Goal: Task Accomplishment & Management: Complete application form

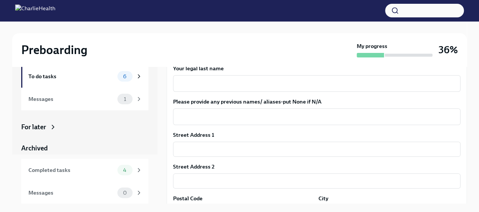
scroll to position [114, 0]
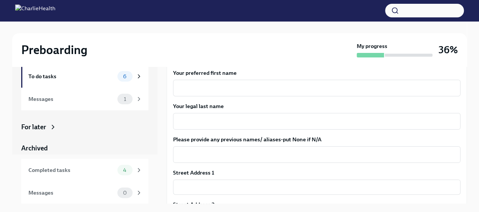
click at [226, 118] on textarea "Your legal last name" at bounding box center [317, 121] width 278 height 9
click at [230, 82] on div "x ​" at bounding box center [316, 88] width 287 height 17
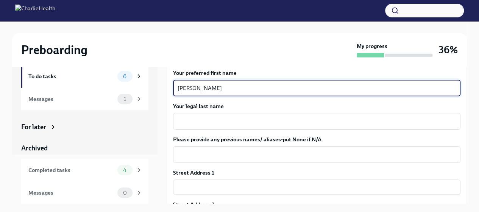
type textarea "[PERSON_NAME]"
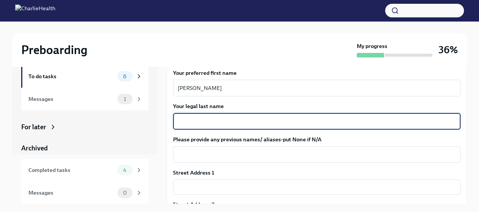
type textarea "D"
type textarea "[PERSON_NAME]"
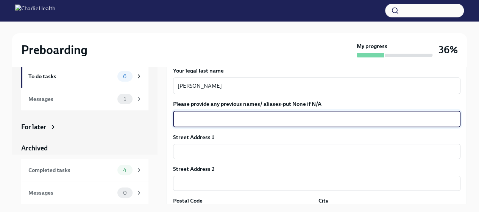
scroll to position [189, 0]
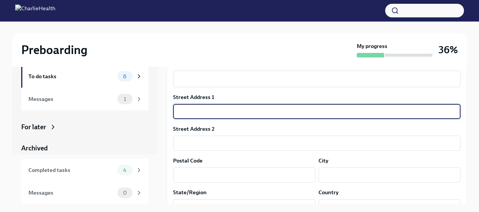
click at [214, 114] on input "text" at bounding box center [316, 111] width 287 height 15
type input "[STREET_ADDRESS]"
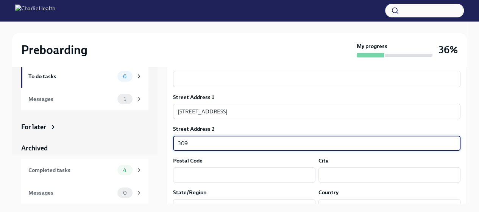
type input "309"
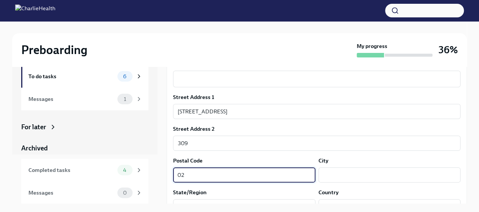
type input "0"
type input "33025"
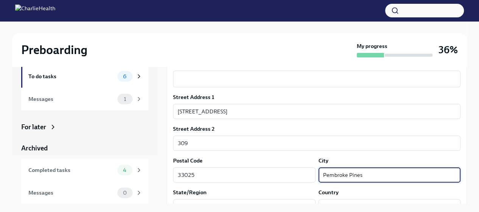
type input "Pembroke Pines"
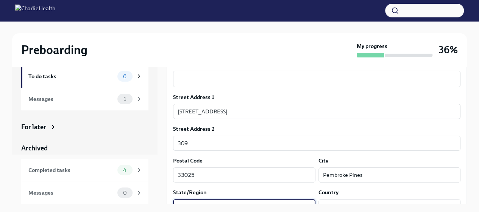
scroll to position [199, 0]
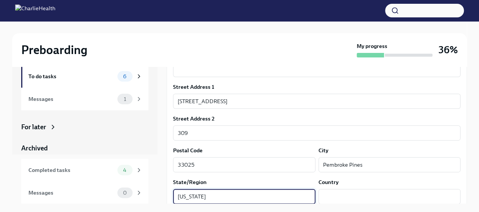
type input "[US_STATE]"
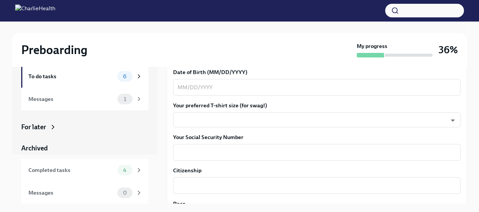
scroll to position [351, 0]
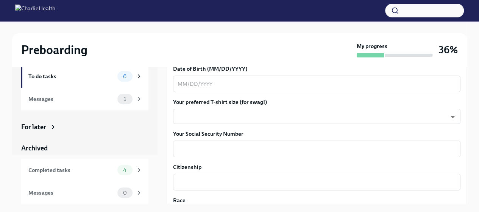
type input "[GEOGRAPHIC_DATA]"
click at [205, 74] on div "Date of Birth (MM/DD/YYYY) x ​" at bounding box center [316, 78] width 287 height 27
click at [187, 83] on textarea "Date of Birth (MM/DD/YYYY)" at bounding box center [317, 83] width 278 height 9
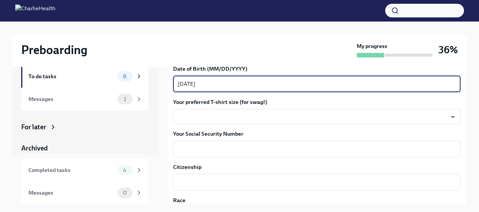
type textarea "[DATE]"
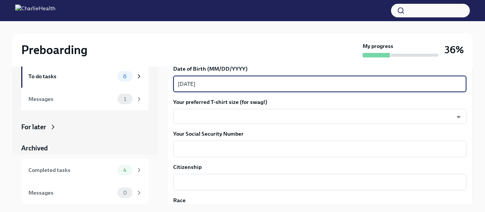
click at [194, 117] on body "Preboarding My progress 36% In progress Everything To do tasks 6 Messages 1 For…" at bounding box center [242, 112] width 485 height 225
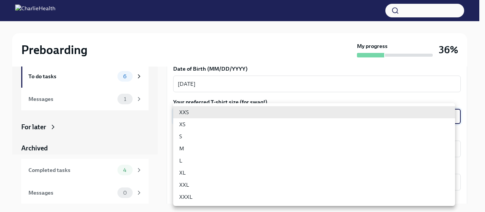
click at [193, 147] on li "M" at bounding box center [314, 149] width 282 height 12
type input "wd3N6mQyWZ"
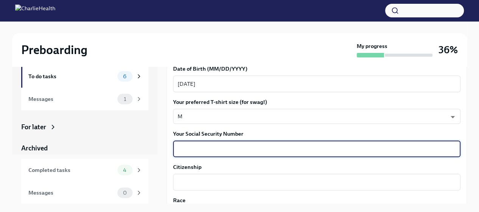
click at [196, 146] on textarea "Your Social Security Number" at bounding box center [317, 149] width 278 height 9
type textarea "035721832"
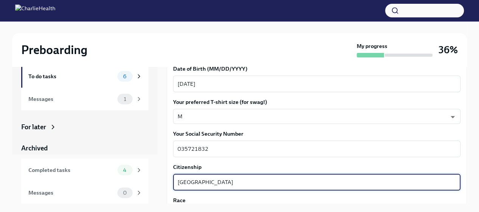
type textarea "[GEOGRAPHIC_DATA]"
click at [290, 160] on div "Your preferred first name [PERSON_NAME] x ​ Your legal last name [PERSON_NAME] …" at bounding box center [316, 204] width 287 height 745
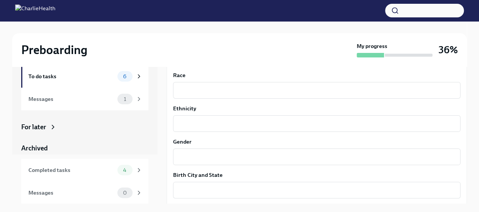
scroll to position [464, 0]
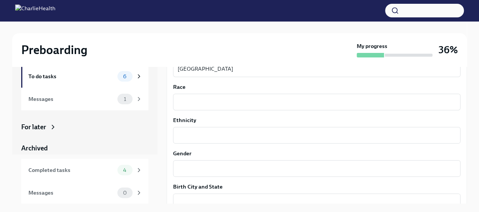
click at [215, 109] on div "x ​" at bounding box center [316, 102] width 287 height 17
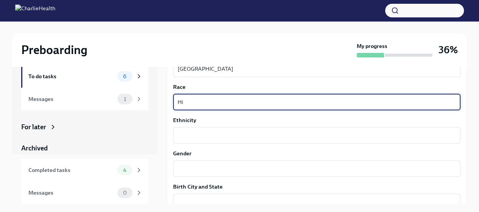
type textarea "H"
type textarea "Black"
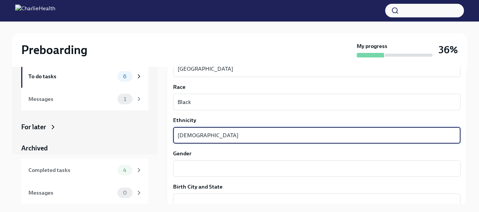
type textarea "[DEMOGRAPHIC_DATA]"
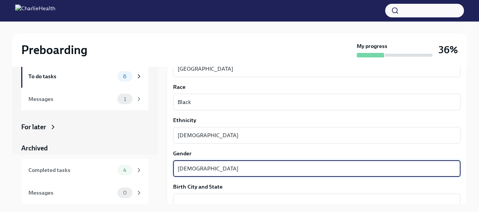
type textarea "[DEMOGRAPHIC_DATA]"
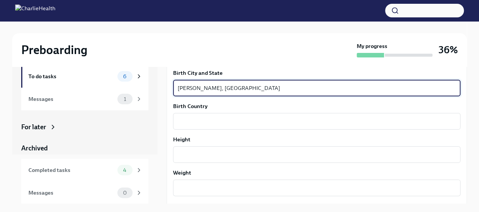
scroll to position [541, 0]
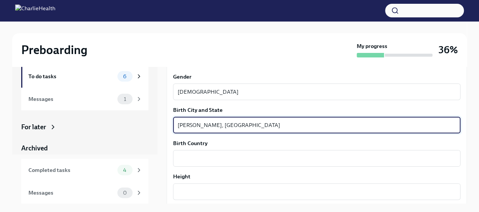
click at [218, 127] on textarea "[PERSON_NAME], [GEOGRAPHIC_DATA]" at bounding box center [317, 125] width 278 height 9
click at [293, 128] on textarea "[PERSON_NAME], [GEOGRAPHIC_DATA]" at bounding box center [317, 125] width 278 height 9
drag, startPoint x: 265, startPoint y: 127, endPoint x: 204, endPoint y: 124, distance: 60.6
click at [204, 124] on textarea "[PERSON_NAME], [GEOGRAPHIC_DATA]" at bounding box center [317, 125] width 278 height 9
type textarea "[PERSON_NAME]"
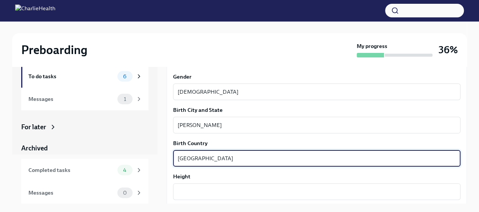
type textarea "[GEOGRAPHIC_DATA]"
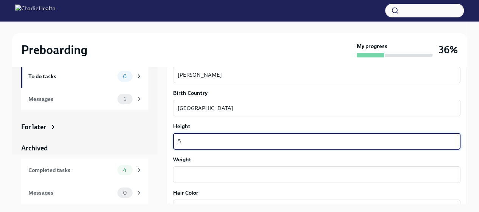
scroll to position [617, 0]
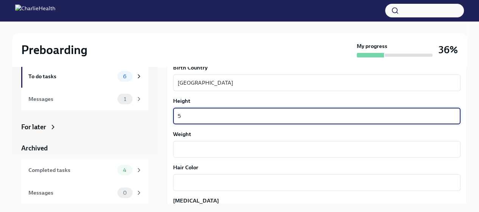
type textarea "5"
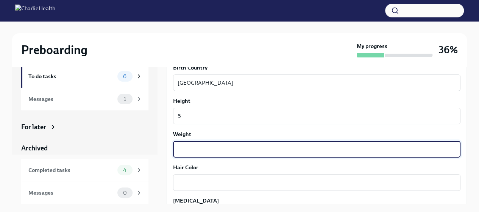
click at [189, 153] on textarea "Weight" at bounding box center [317, 149] width 278 height 9
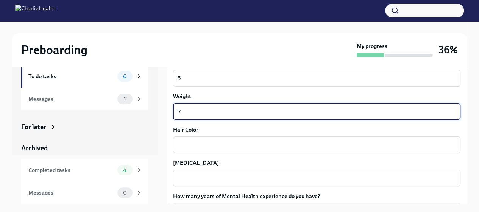
type textarea "7"
click at [195, 143] on textarea "Hair Color" at bounding box center [317, 144] width 278 height 9
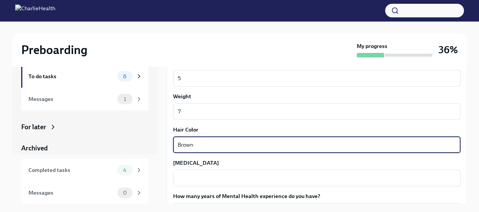
type textarea "Brown"
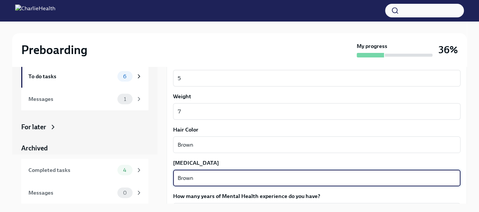
type textarea "Brown"
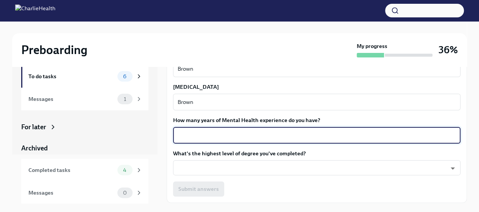
click at [240, 131] on textarea "How many years of Mental Health experience do you have?" at bounding box center [317, 135] width 278 height 9
type textarea "11"
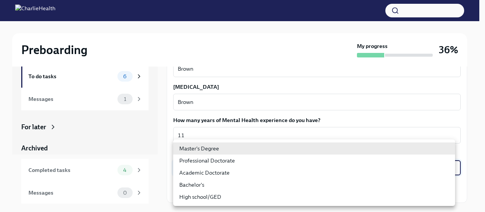
click at [226, 165] on body "Preboarding My progress 36% In progress Everything To do tasks 6 Messages 1 For…" at bounding box center [242, 112] width 485 height 225
click at [220, 151] on li "Master's Degree" at bounding box center [314, 149] width 282 height 12
type input "2vBr-ghkD"
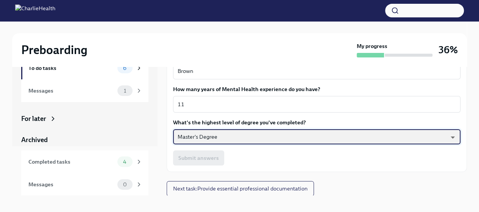
scroll to position [13, 0]
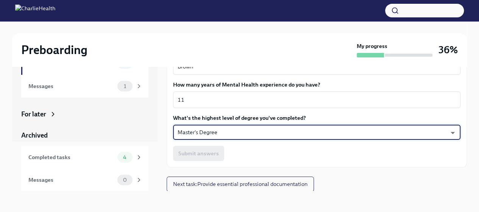
click at [236, 184] on span "Next task : Provide essential professional documentation" at bounding box center [240, 185] width 134 height 8
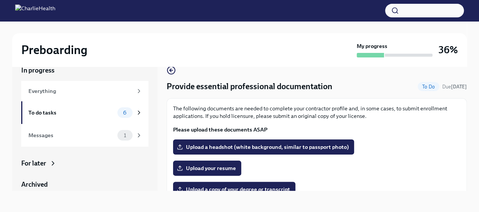
scroll to position [76, 0]
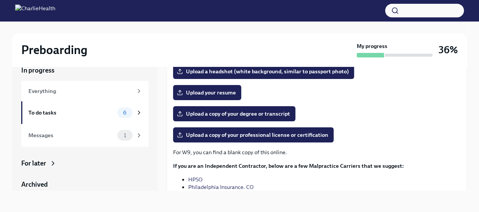
click at [242, 114] on span "Upload a copy of your degree or transcript" at bounding box center [234, 114] width 112 height 8
click at [0, 0] on input "Upload a copy of your degree or transcript" at bounding box center [0, 0] width 0 height 0
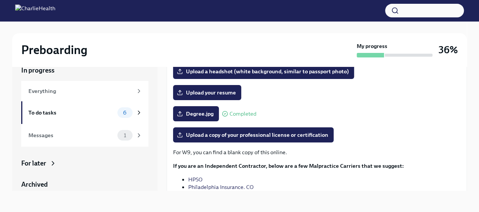
click at [232, 131] on span "Upload a copy of your professional license or certification" at bounding box center [253, 135] width 150 height 8
click at [0, 0] on input "Upload a copy of your professional license or certification" at bounding box center [0, 0] width 0 height 0
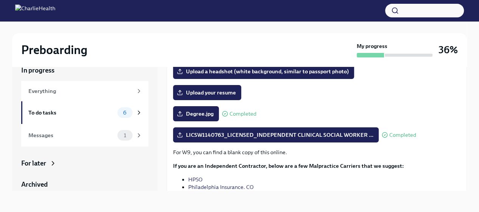
click at [209, 92] on span "Upload your resume" at bounding box center [207, 93] width 58 height 8
click at [0, 0] on input "Upload your resume" at bounding box center [0, 0] width 0 height 0
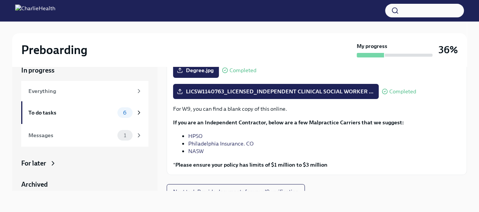
scroll to position [127, 0]
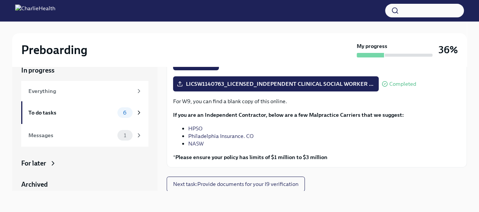
click at [207, 181] on span "Next task : Provide documents for your I9 verification" at bounding box center [235, 185] width 125 height 8
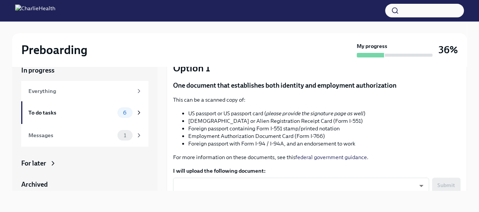
scroll to position [76, 0]
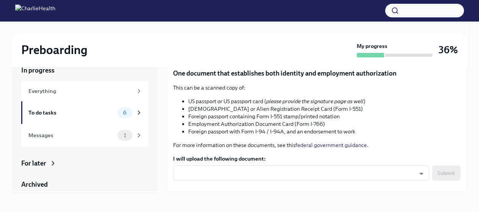
click at [312, 161] on label "I will upload the following document:" at bounding box center [316, 159] width 287 height 8
click at [310, 167] on body "Preboarding My progress 36% In progress Everything To do tasks 6 Messages 1 For…" at bounding box center [239, 99] width 479 height 225
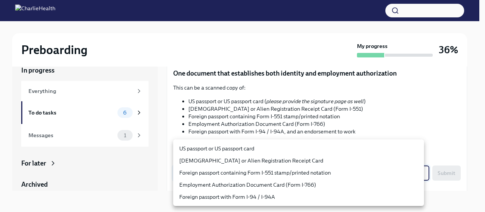
click at [251, 149] on li "US passport or US passport card" at bounding box center [298, 149] width 251 height 12
type input "KnYOjnC8x"
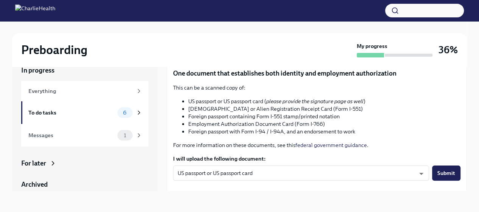
click at [373, 143] on p "For more information on these documents, see this federal government guidance ." at bounding box center [316, 146] width 287 height 8
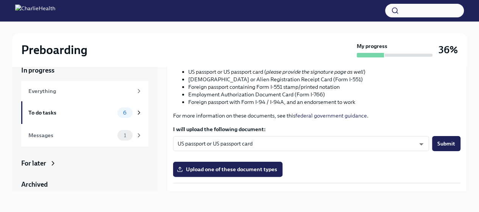
scroll to position [151, 0]
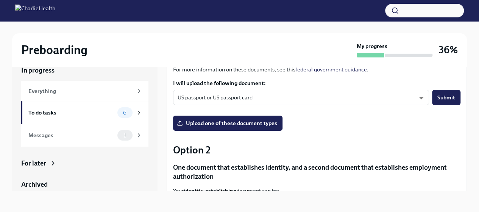
click at [228, 125] on span "Upload one of these document types" at bounding box center [227, 124] width 99 height 8
click at [0, 0] on input "Upload one of these document types" at bounding box center [0, 0] width 0 height 0
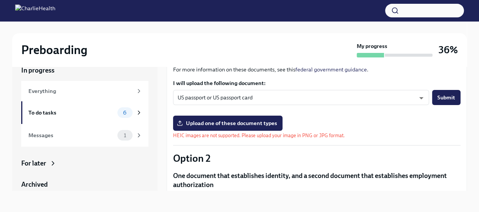
click at [213, 123] on span "Upload one of these document types" at bounding box center [227, 124] width 99 height 8
click at [0, 0] on input "Upload one of these document types" at bounding box center [0, 0] width 0 height 0
click at [213, 122] on span "Upload one of these document types" at bounding box center [227, 124] width 99 height 8
click at [0, 0] on input "Upload one of these document types" at bounding box center [0, 0] width 0 height 0
click at [259, 120] on span "Upload one of these document types" at bounding box center [227, 124] width 99 height 8
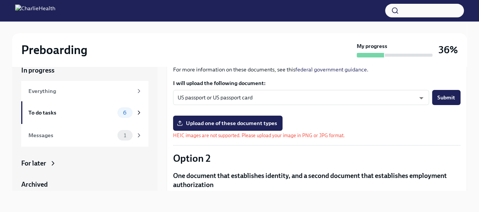
click at [0, 0] on input "Upload one of these document types" at bounding box center [0, 0] width 0 height 0
click at [148, 65] on div "Preboarding My progress 36%" at bounding box center [239, 49] width 455 height 33
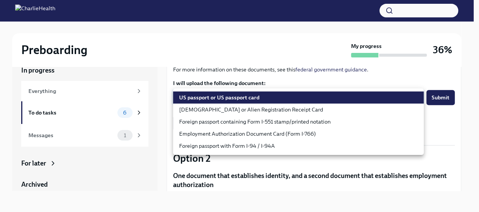
click at [399, 97] on body "Preboarding My progress 36% In progress Everything To do tasks 6 Messages 1 For…" at bounding box center [239, 99] width 479 height 225
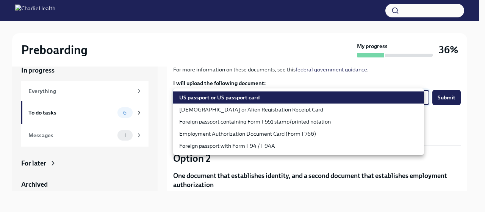
click at [423, 165] on div at bounding box center [242, 106] width 485 height 212
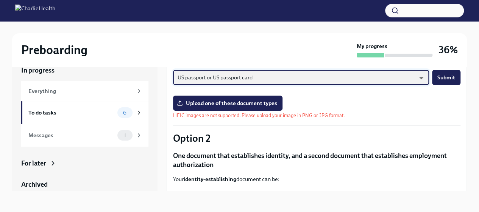
scroll to position [114, 0]
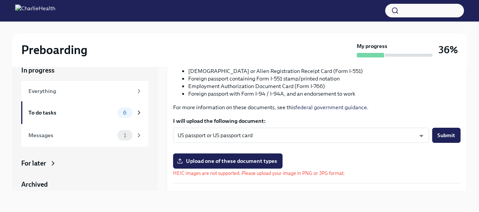
click at [224, 159] on span "Upload one of these document types" at bounding box center [227, 161] width 99 height 8
click at [0, 0] on input "Upload one of these document types" at bounding box center [0, 0] width 0 height 0
click at [216, 156] on label "Upload one of these document types" at bounding box center [227, 161] width 109 height 15
click at [0, 0] on input "Upload one of these document types" at bounding box center [0, 0] width 0 height 0
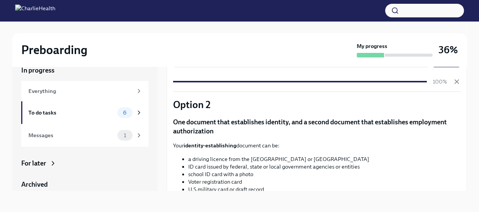
scroll to position [265, 0]
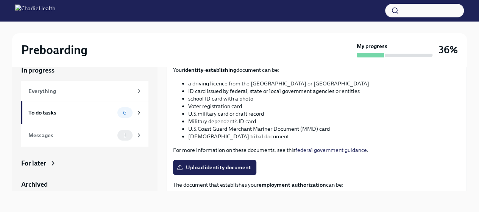
click at [217, 161] on label "Upload identity document" at bounding box center [214, 167] width 83 height 15
click at [0, 0] on input "Upload identity document" at bounding box center [0, 0] width 0 height 0
click at [220, 166] on span "Upload identity document" at bounding box center [214, 168] width 73 height 8
click at [0, 0] on input "Upload identity document" at bounding box center [0, 0] width 0 height 0
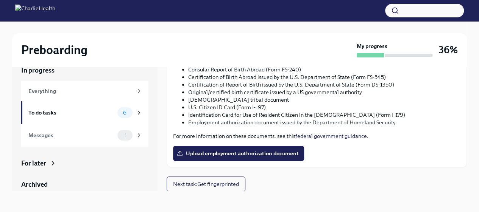
scroll to position [409, 0]
click at [207, 185] on span "Next task : Get fingerprinted" at bounding box center [206, 185] width 66 height 8
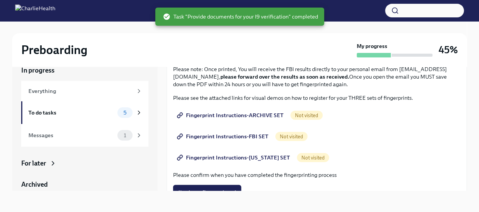
scroll to position [75, 0]
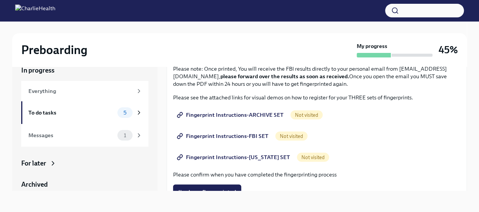
click at [55, 117] on div "To do tasks 5" at bounding box center [85, 113] width 114 height 11
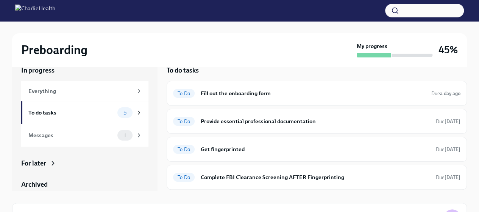
click at [239, 95] on h6 "Fill out the onboarding form" at bounding box center [313, 93] width 224 height 8
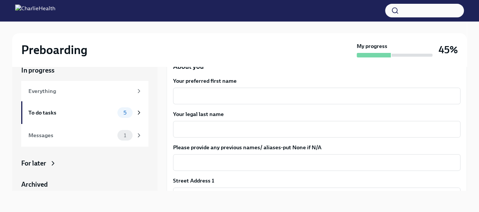
scroll to position [93, 0]
click at [217, 95] on textarea "Your preferred first name" at bounding box center [317, 95] width 278 height 9
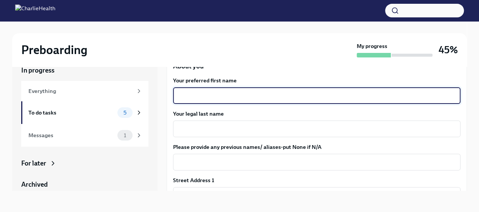
click at [217, 95] on textarea "Your preferred first name" at bounding box center [317, 95] width 278 height 9
type textarea "[PERSON_NAME]"
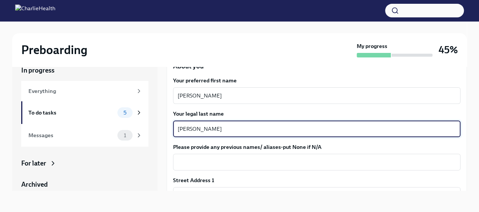
type textarea "[PERSON_NAME]"
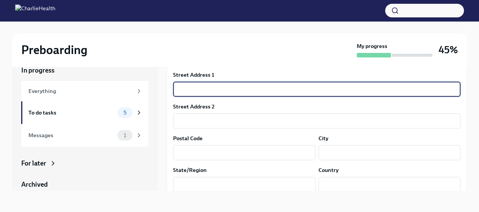
scroll to position [187, 0]
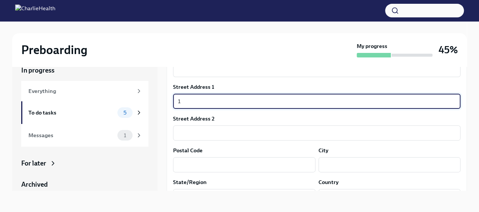
type input "[STREET_ADDRESS]"
type input "309"
type input "33025"
type input "Pembroke Pines"
type input "[US_STATE]"
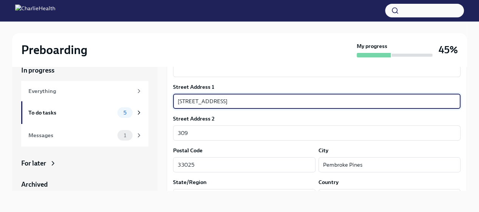
type input "US"
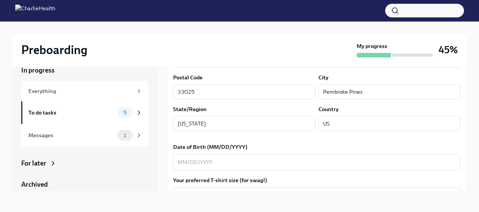
scroll to position [260, 0]
click at [220, 162] on textarea "Date of Birth (MM/DD/YYYY)" at bounding box center [317, 161] width 278 height 9
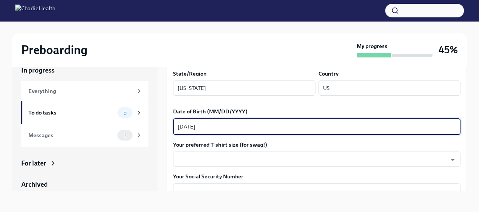
scroll to position [296, 0]
type textarea "[DATE]"
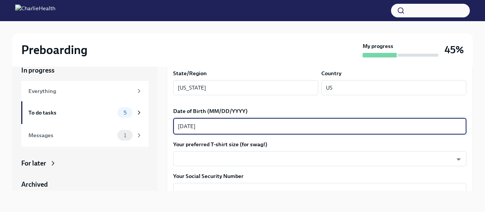
click at [212, 159] on body "Preboarding My progress 45% In progress Everything To do tasks 5 Messages 1 For…" at bounding box center [242, 99] width 485 height 225
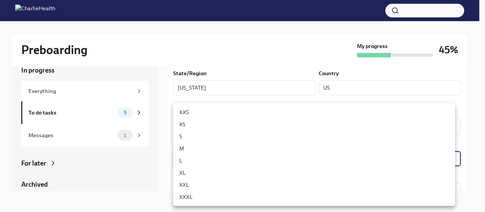
click at [191, 148] on li "M" at bounding box center [314, 149] width 282 height 12
type input "wd3N6mQyWZ"
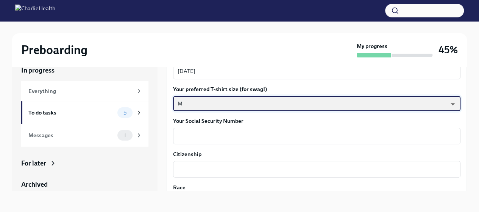
scroll to position [351, 0]
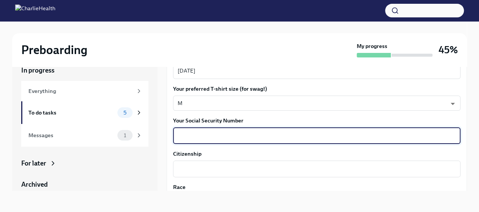
click at [187, 138] on textarea "Your Social Security Number" at bounding box center [317, 135] width 278 height 9
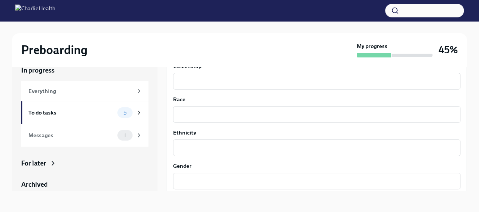
type textarea "035721832"
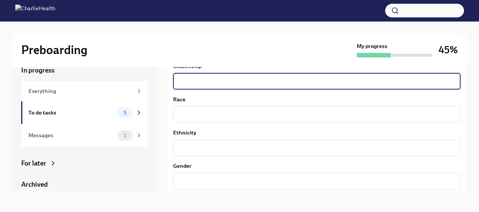
click at [188, 85] on textarea "Citizenship" at bounding box center [317, 81] width 278 height 9
type textarea "[GEOGRAPHIC_DATA]"
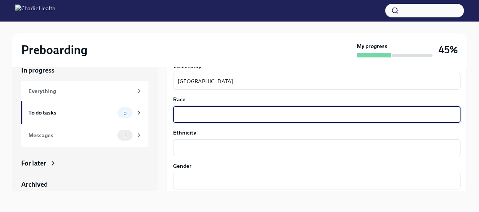
click at [182, 113] on textarea "Race" at bounding box center [317, 114] width 278 height 9
type textarea "Black"
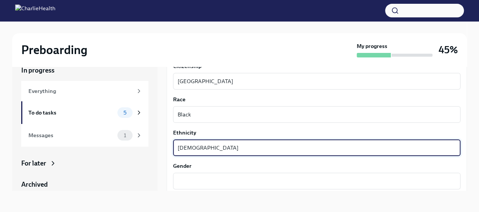
type textarea "[DEMOGRAPHIC_DATA]"
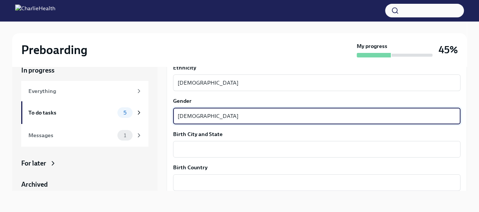
scroll to position [505, 0]
type textarea "[DEMOGRAPHIC_DATA]"
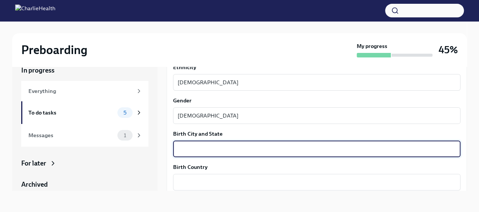
click at [186, 152] on textarea "Birth City and State" at bounding box center [317, 149] width 278 height 9
type textarea "[PERSON_NAME]"
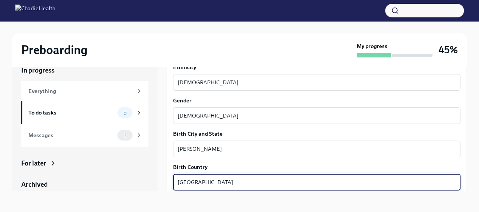
type textarea "[GEOGRAPHIC_DATA]"
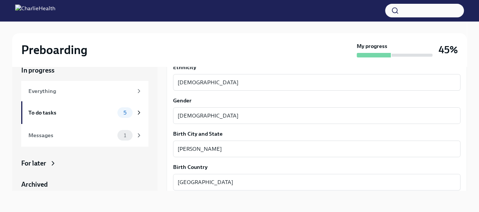
scroll to position [598, 0]
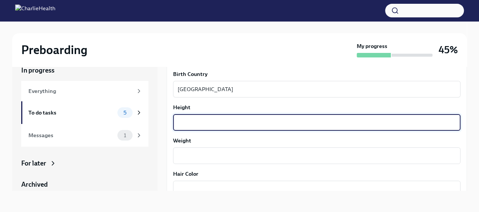
type textarea "g"
type textarea "5'7"
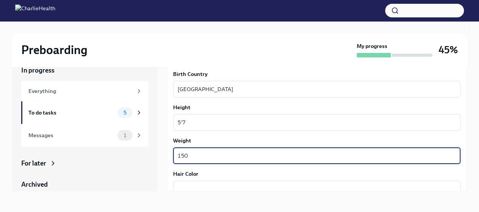
type textarea "150"
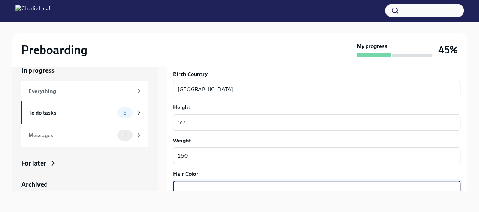
scroll to position [599, 0]
type textarea "b"
type textarea "Brown"
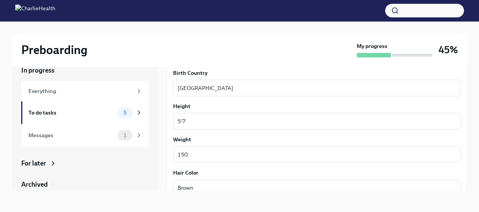
scroll to position [698, 0]
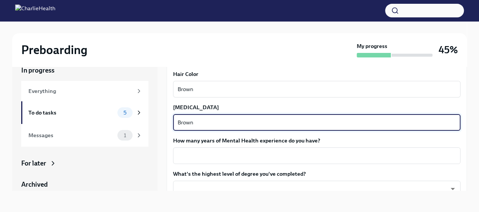
type textarea "Brown"
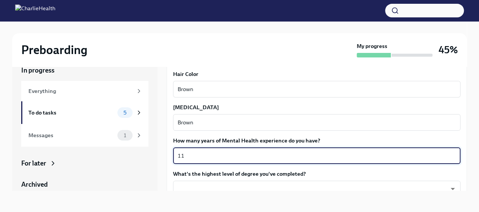
type textarea "11"
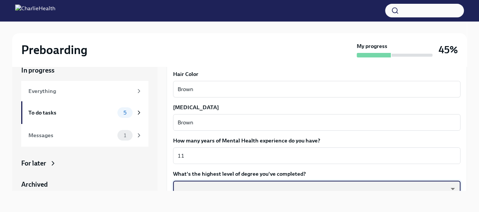
scroll to position [702, 0]
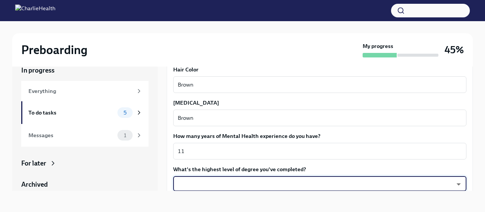
click at [197, 187] on body "Preboarding My progress 45% In progress Everything To do tasks 5 Messages 1 For…" at bounding box center [242, 99] width 485 height 225
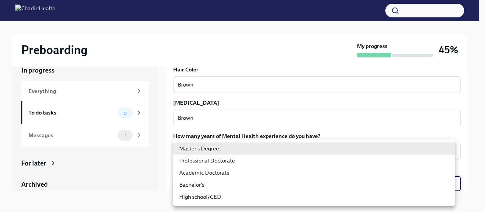
click at [199, 152] on li "Master's Degree" at bounding box center [314, 149] width 282 height 12
type input "2vBr-ghkD"
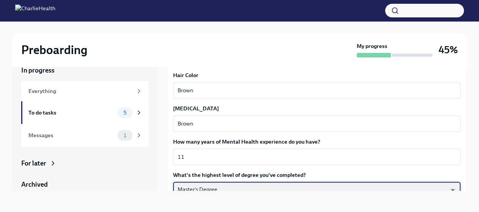
scroll to position [754, 0]
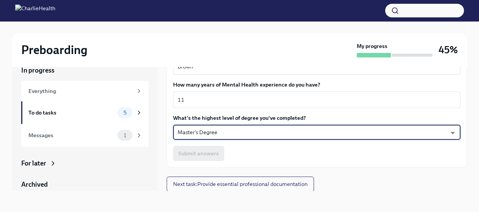
click at [213, 153] on div "Submit answers" at bounding box center [316, 153] width 287 height 15
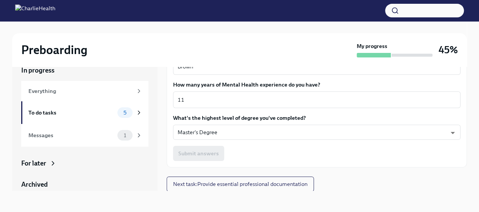
click at [206, 153] on div "Submit answers" at bounding box center [316, 153] width 287 height 15
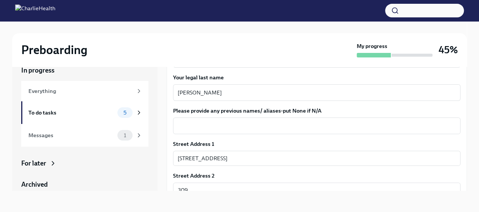
scroll to position [125, 0]
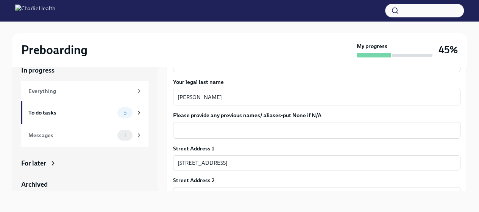
click at [288, 126] on textarea "Please provide any previous names/ aliases-put None if N/A" at bounding box center [317, 130] width 278 height 9
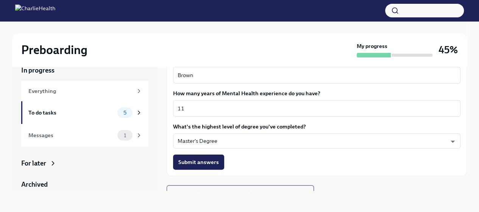
scroll to position [754, 0]
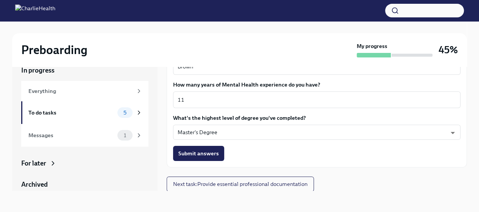
type textarea "n/a"
click at [208, 152] on span "Submit answers" at bounding box center [198, 154] width 41 height 8
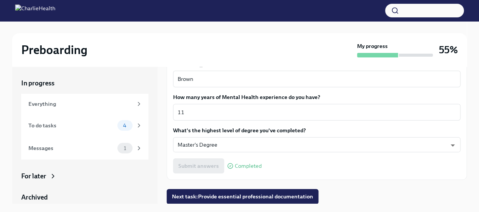
scroll to position [13, 0]
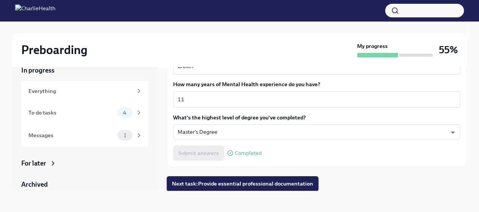
click at [118, 115] on span "4" at bounding box center [124, 113] width 12 height 6
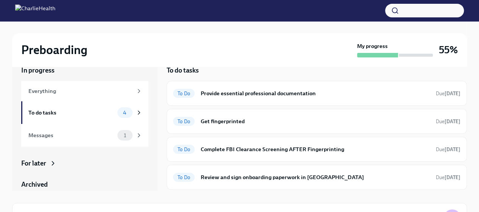
click at [254, 95] on h6 "Provide essential professional documentation" at bounding box center [315, 93] width 229 height 8
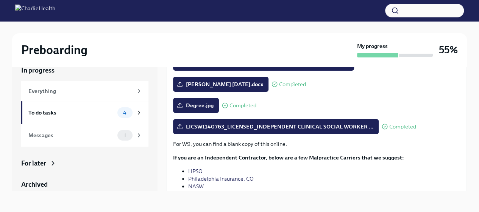
scroll to position [84, 0]
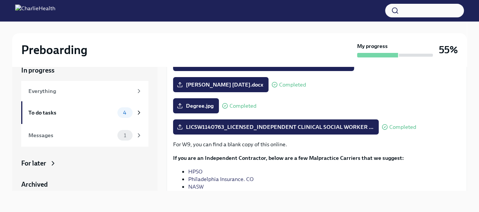
click at [76, 167] on div "For later" at bounding box center [84, 163] width 127 height 9
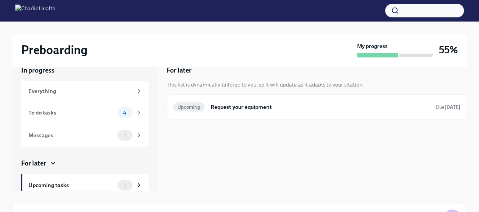
scroll to position [78, 0]
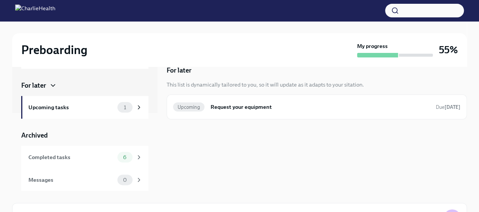
click at [73, 108] on div "Upcoming tasks" at bounding box center [71, 107] width 86 height 8
click at [236, 109] on h6 "Request your equipment" at bounding box center [319, 107] width 219 height 8
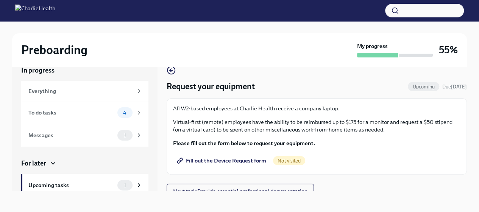
scroll to position [7, 0]
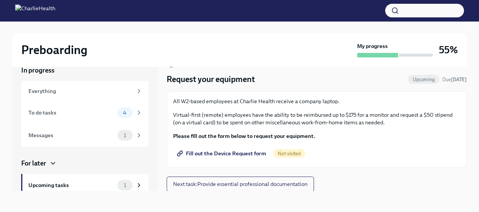
click at [225, 155] on span "Fill out the Device Request form" at bounding box center [222, 154] width 88 height 8
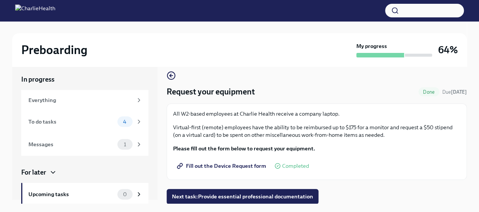
scroll to position [2, 0]
click at [83, 146] on div "Messages" at bounding box center [71, 146] width 86 height 8
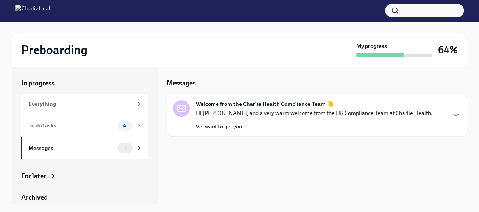
click at [76, 132] on div "To do tasks 4" at bounding box center [84, 125] width 127 height 23
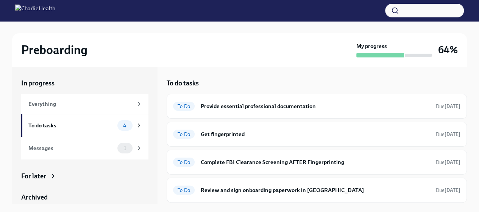
click at [247, 100] on div "To Do Provide essential professional documentation Due [DATE]" at bounding box center [317, 106] width 300 height 25
click at [279, 108] on h6 "Provide essential professional documentation" at bounding box center [315, 106] width 229 height 8
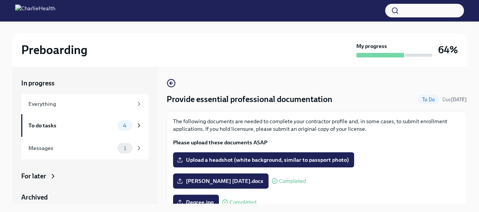
click at [313, 159] on span "Upload a headshot (white background, similar to passport photo)" at bounding box center [263, 160] width 170 height 8
click at [0, 0] on input "Upload a headshot (white background, similar to passport photo)" at bounding box center [0, 0] width 0 height 0
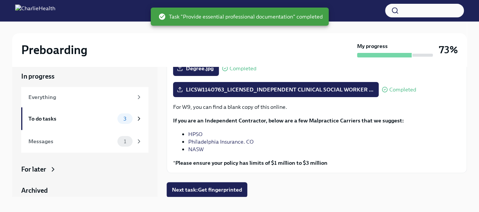
scroll to position [13, 0]
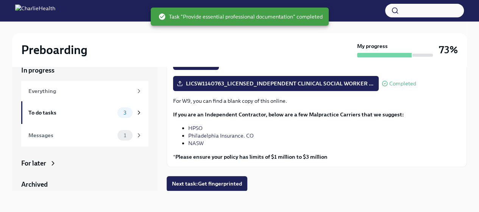
click at [214, 178] on button "Next task : Get fingerprinted" at bounding box center [207, 183] width 81 height 15
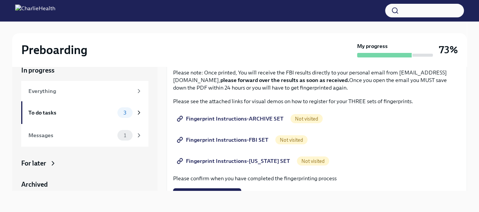
scroll to position [76, 0]
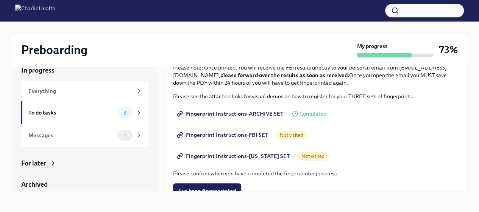
click at [249, 135] on span "Fingerprint Instructions-FBI SET" at bounding box center [223, 135] width 90 height 8
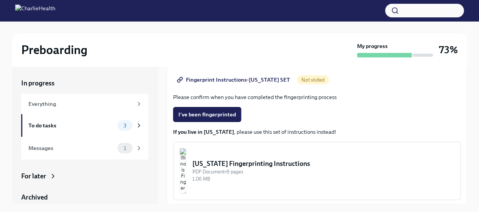
scroll to position [153, 0]
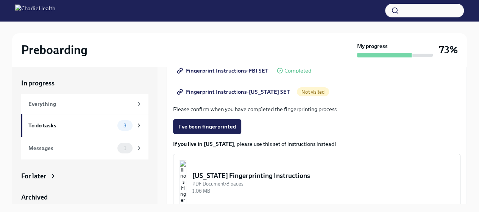
click at [267, 88] on span "Fingerprint Instructions-[US_STATE] SET" at bounding box center [234, 92] width 112 height 8
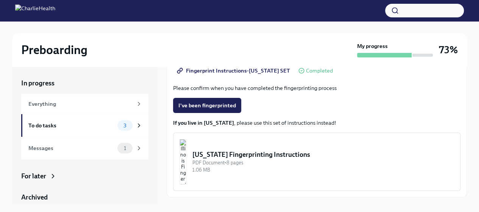
scroll to position [191, 0]
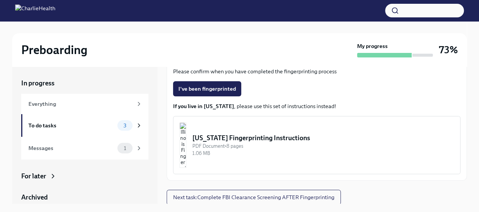
click at [282, 199] on span "Next task : Complete FBI Clearance Screening AFTER Fingerprinting" at bounding box center [253, 198] width 161 height 8
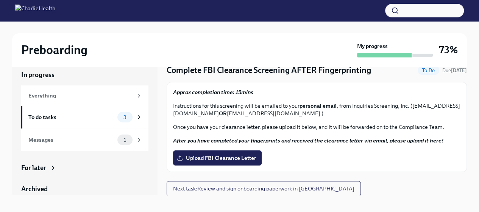
scroll to position [13, 0]
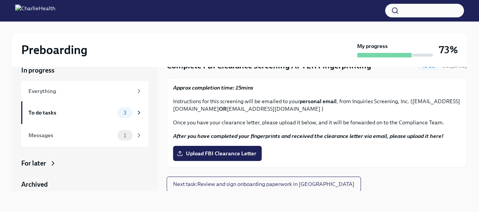
click at [302, 185] on span "Next task : Review and sign onboarding paperwork in [GEOGRAPHIC_DATA]" at bounding box center [263, 185] width 181 height 8
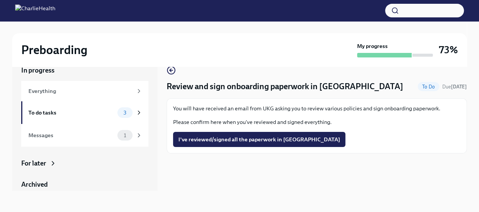
click at [256, 142] on span "I've reviewed/signed all the paperwork in [GEOGRAPHIC_DATA]" at bounding box center [259, 140] width 162 height 8
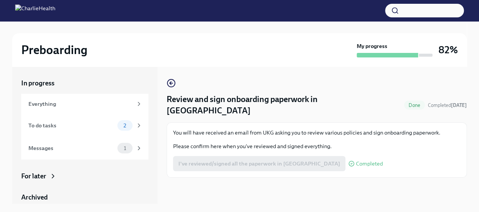
click at [110, 146] on div "Messages 1" at bounding box center [85, 148] width 114 height 11
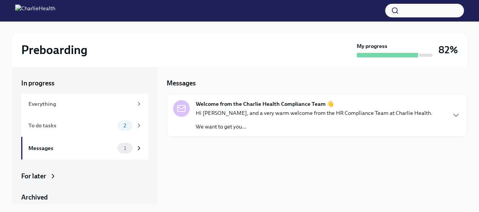
click at [246, 128] on p "We want to get you..." at bounding box center [314, 127] width 237 height 8
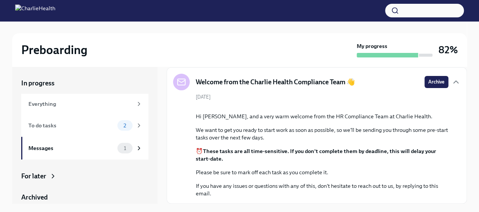
click at [90, 124] on div "To do tasks" at bounding box center [71, 126] width 86 height 8
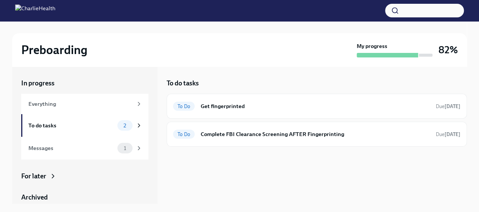
click at [287, 103] on h6 "Get fingerprinted" at bounding box center [315, 106] width 229 height 8
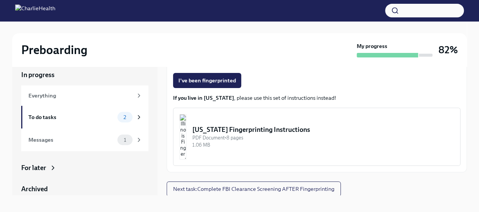
scroll to position [13, 0]
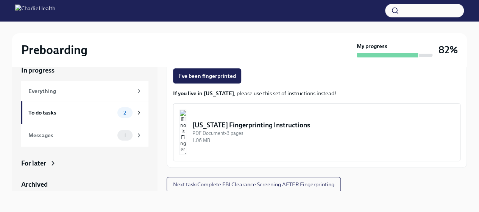
click at [84, 118] on div "To do tasks 2" at bounding box center [85, 113] width 114 height 11
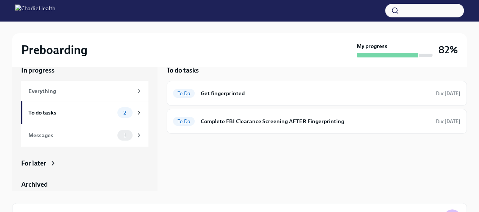
click at [266, 120] on h6 "Complete FBI Clearance Screening AFTER Fingerprinting" at bounding box center [315, 121] width 229 height 8
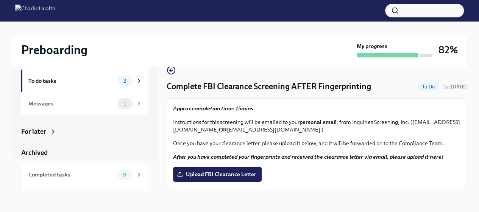
scroll to position [49, 0]
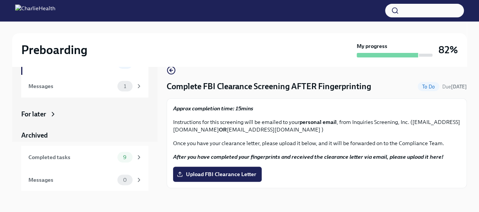
click at [36, 130] on div "In progress Everything To do tasks 2 Messages 1 For later Archived Completed ta…" at bounding box center [84, 104] width 127 height 175
click at [37, 135] on div "Archived" at bounding box center [84, 135] width 127 height 9
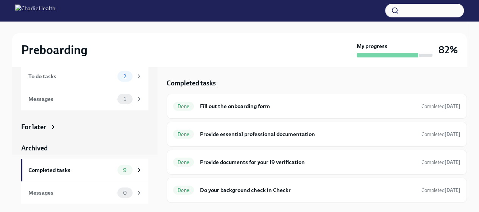
click at [45, 191] on div "Messages" at bounding box center [71, 193] width 86 height 8
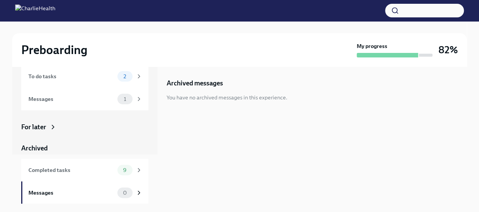
click at [50, 125] on icon at bounding box center [53, 127] width 8 height 8
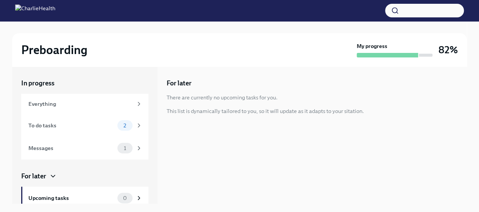
click at [79, 153] on div "Messages 1" at bounding box center [85, 148] width 114 height 11
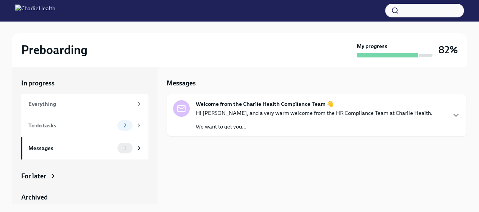
click at [216, 119] on div "Hi [PERSON_NAME], and a very warm welcome from the HR Compliance Team at Charli…" at bounding box center [314, 119] width 237 height 21
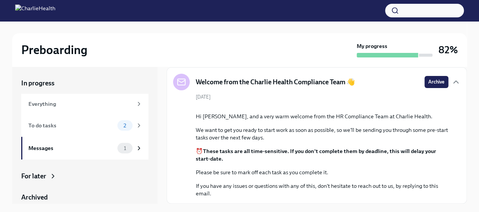
click at [74, 106] on div "Everything" at bounding box center [80, 104] width 104 height 8
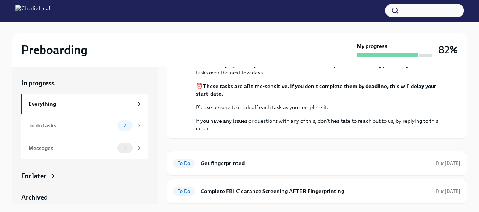
click at [119, 124] on span "2" at bounding box center [125, 126] width 12 height 6
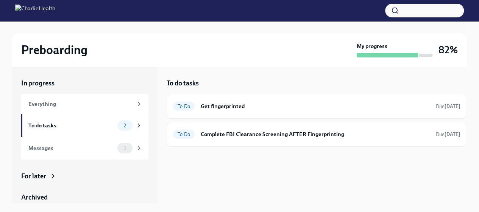
click at [119, 124] on span "2" at bounding box center [125, 126] width 12 height 6
click at [323, 103] on h6 "Get fingerprinted" at bounding box center [315, 106] width 229 height 8
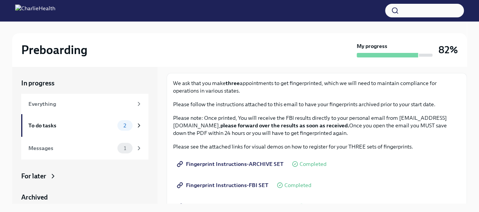
scroll to position [38, 0]
click at [239, 107] on p "Please follow the instructions attached to this email to have your fingerprints…" at bounding box center [316, 105] width 287 height 8
